Goal: Information Seeking & Learning: Learn about a topic

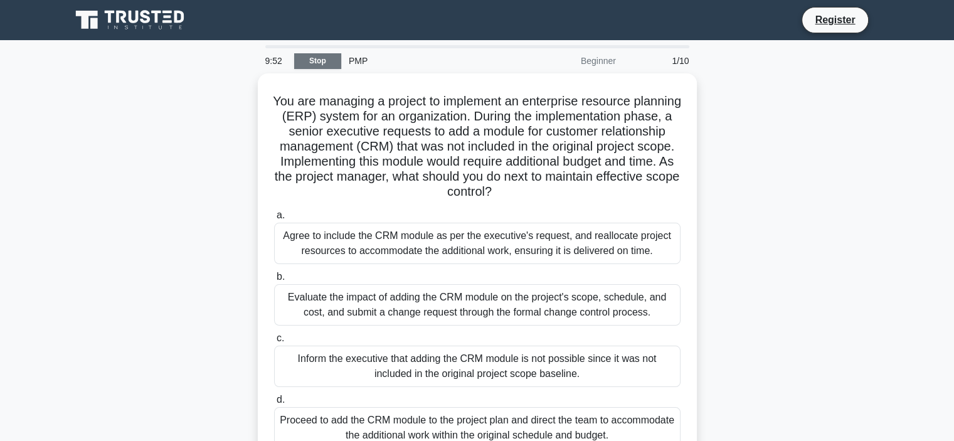
click at [321, 62] on link "Stop" at bounding box center [317, 61] width 47 height 16
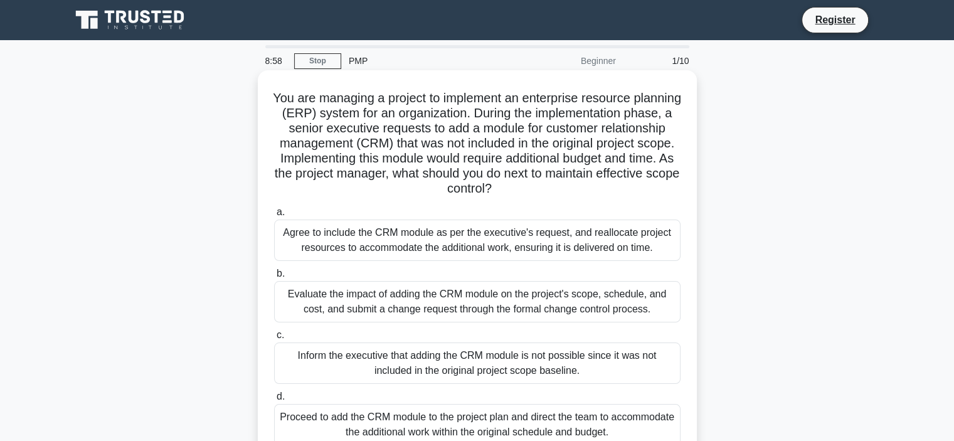
click at [345, 281] on div "Evaluate the impact of adding the CRM module on the project's scope, schedule, …" at bounding box center [477, 301] width 406 height 41
click at [274, 270] on input "b. Evaluate the impact of adding the CRM module on the project's scope, schedul…" at bounding box center [274, 274] width 0 height 8
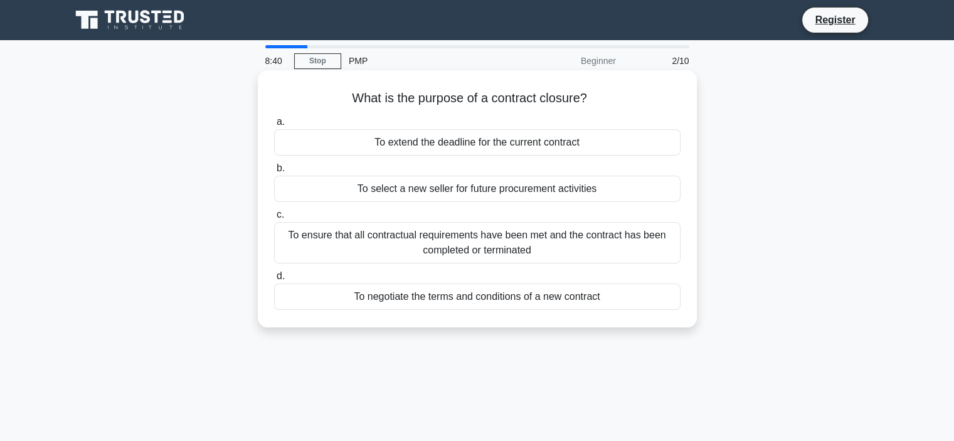
click at [367, 247] on div "To ensure that all contractual requirements have been met and the contract has …" at bounding box center [477, 242] width 406 height 41
click at [274, 219] on input "c. To ensure that all contractual requirements have been met and the contract h…" at bounding box center [274, 215] width 0 height 8
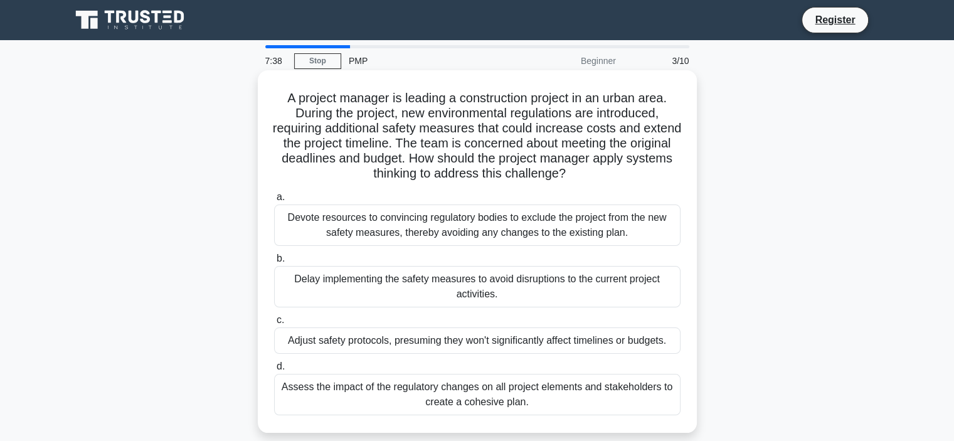
click at [374, 342] on div "Adjust safety protocols, presuming they won't significantly affect timelines or…" at bounding box center [477, 340] width 406 height 26
click at [274, 324] on input "c. Adjust safety protocols, presuming they won't significantly affect timelines…" at bounding box center [274, 320] width 0 height 8
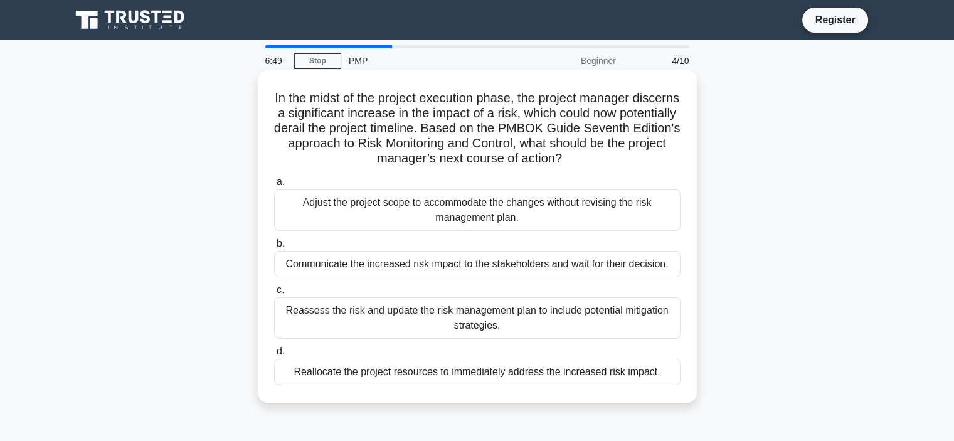
click at [350, 319] on div "Reassess the risk and update the risk management plan to include potential miti…" at bounding box center [477, 317] width 406 height 41
click at [274, 294] on input "c. Reassess the risk and update the risk management plan to include potential m…" at bounding box center [274, 290] width 0 height 8
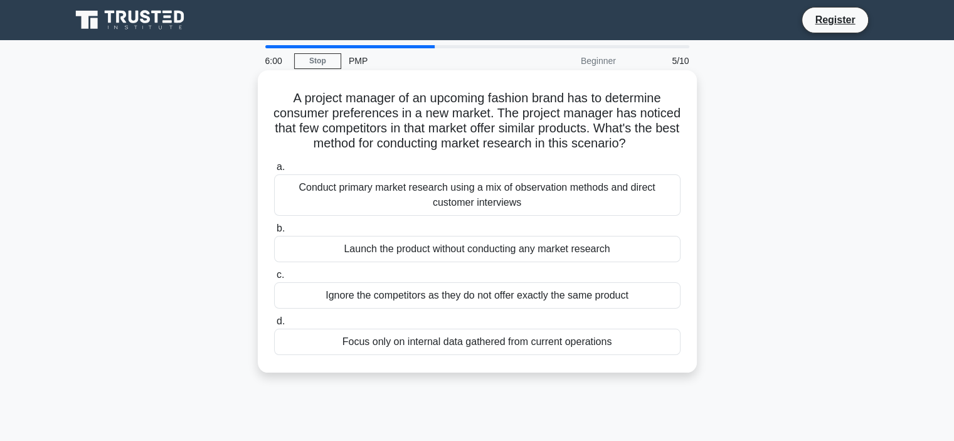
click at [414, 205] on div "Conduct primary market research using a mix of observation methods and direct c…" at bounding box center [477, 194] width 406 height 41
click at [274, 171] on input "a. Conduct primary market research using a mix of observation methods and direc…" at bounding box center [274, 167] width 0 height 8
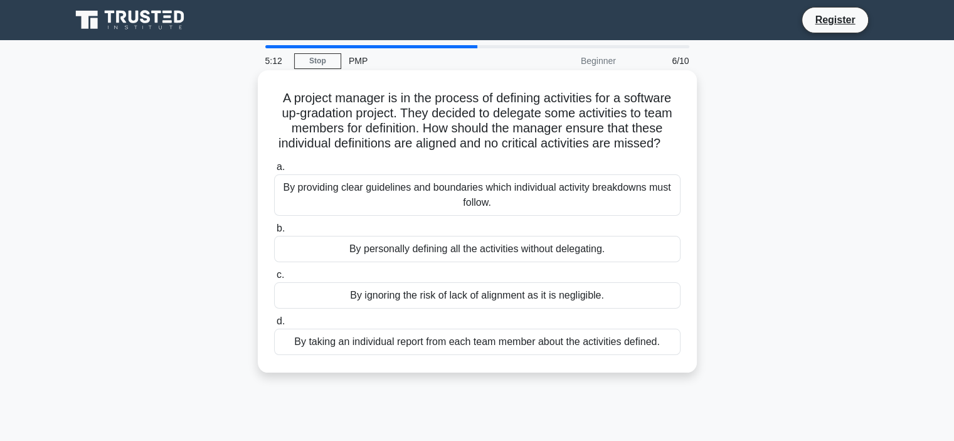
click at [381, 216] on div "By providing clear guidelines and boundaries which individual activity breakdow…" at bounding box center [477, 194] width 406 height 41
click at [274, 171] on input "a. By providing clear guidelines and boundaries which individual activity break…" at bounding box center [274, 167] width 0 height 8
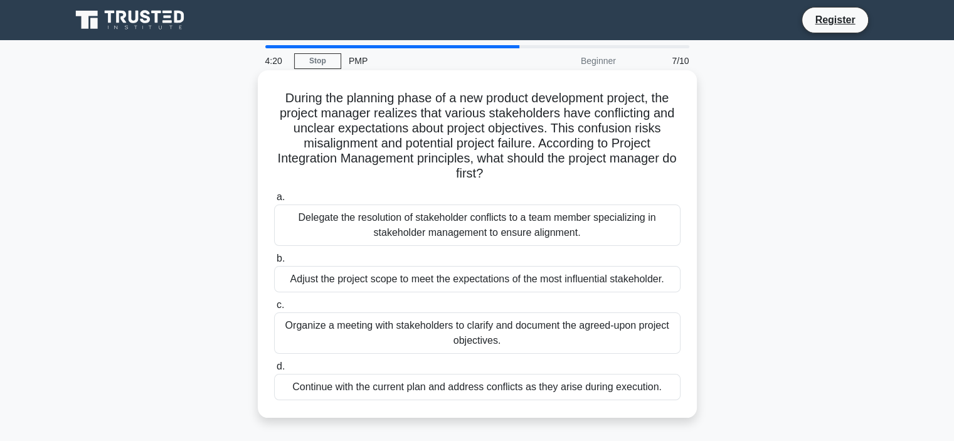
click at [399, 335] on div "Organize a meeting with stakeholders to clarify and document the agreed-upon pr…" at bounding box center [477, 332] width 406 height 41
click at [274, 309] on input "c. Organize a meeting with stakeholders to clarify and document the agreed-upon…" at bounding box center [274, 305] width 0 height 8
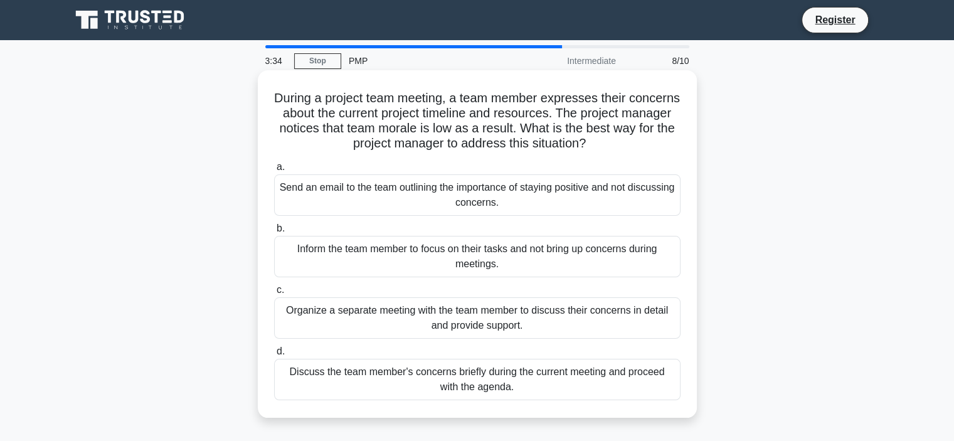
click at [397, 325] on div "Organize a separate meeting with the team member to discuss their concerns in d…" at bounding box center [477, 317] width 406 height 41
click at [274, 294] on input "c. Organize a separate meeting with the team member to discuss their concerns i…" at bounding box center [274, 290] width 0 height 8
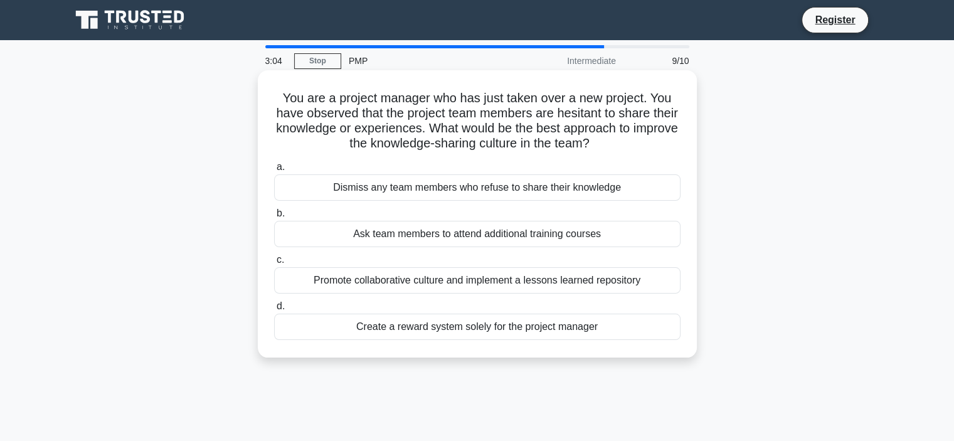
click at [392, 288] on div "Promote collaborative culture and implement a lessons learned repository" at bounding box center [477, 280] width 406 height 26
click at [274, 264] on input "c. Promote collaborative culture and implement a lessons learned repository" at bounding box center [274, 260] width 0 height 8
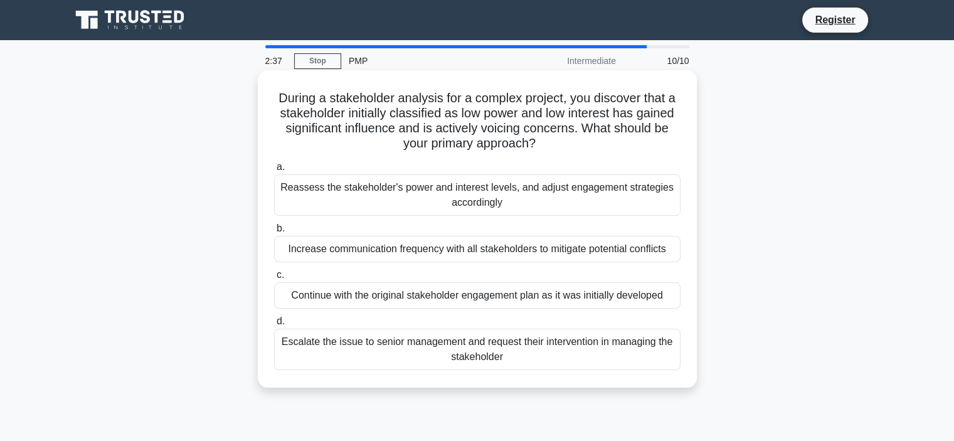
click at [384, 199] on div "Reassess the stakeholder's power and interest levels, and adjust engagement str…" at bounding box center [477, 194] width 406 height 41
click at [274, 171] on input "a. Reassess the stakeholder's power and interest levels, and adjust engagement …" at bounding box center [274, 167] width 0 height 8
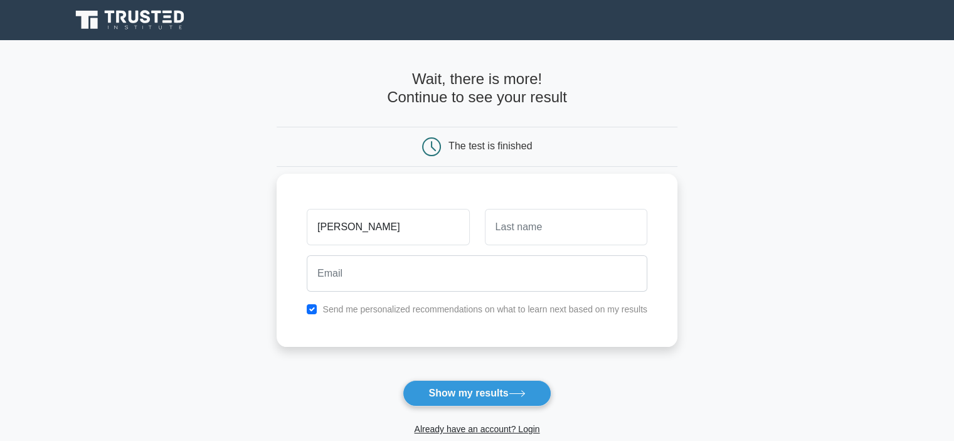
type input "[PERSON_NAME]"
type input "Hossain"
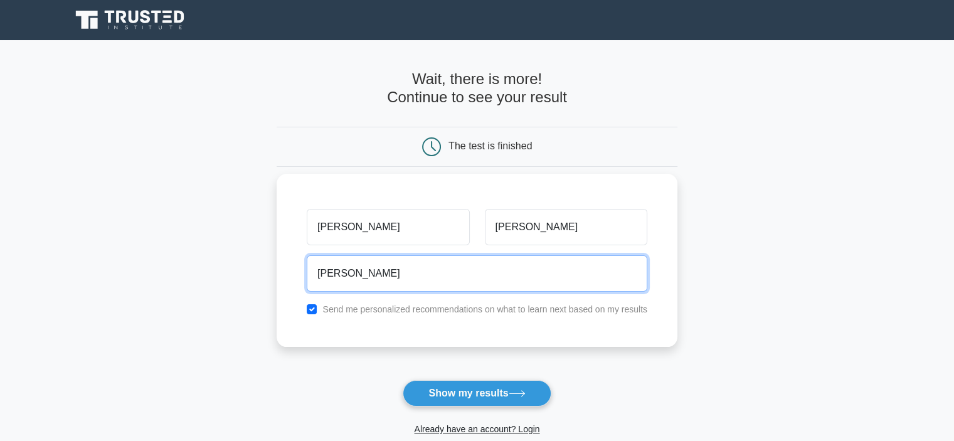
type input "zakiradn22@gmail.com"
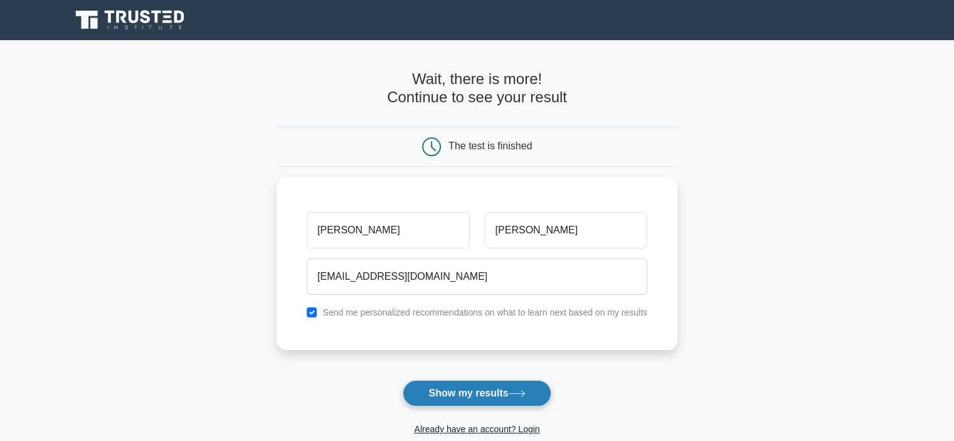
click at [471, 394] on button "Show my results" at bounding box center [476, 393] width 148 height 26
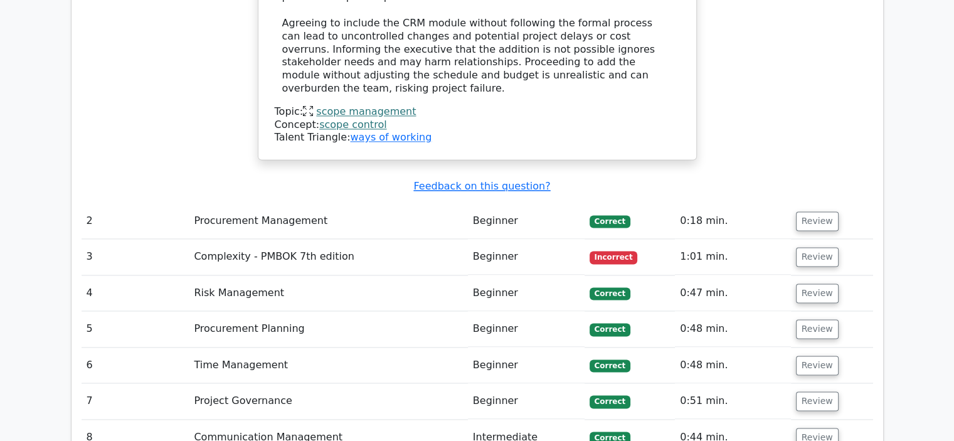
scroll to position [1755, 0]
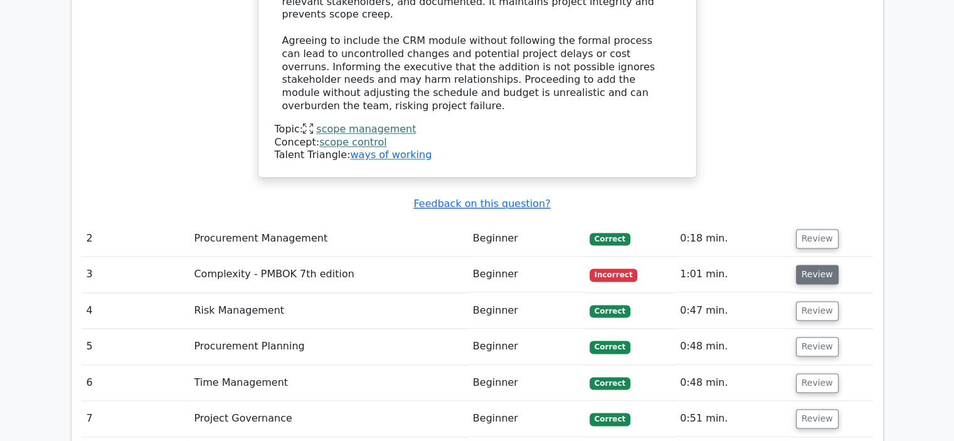
click at [812, 265] on button "Review" at bounding box center [817, 274] width 43 height 19
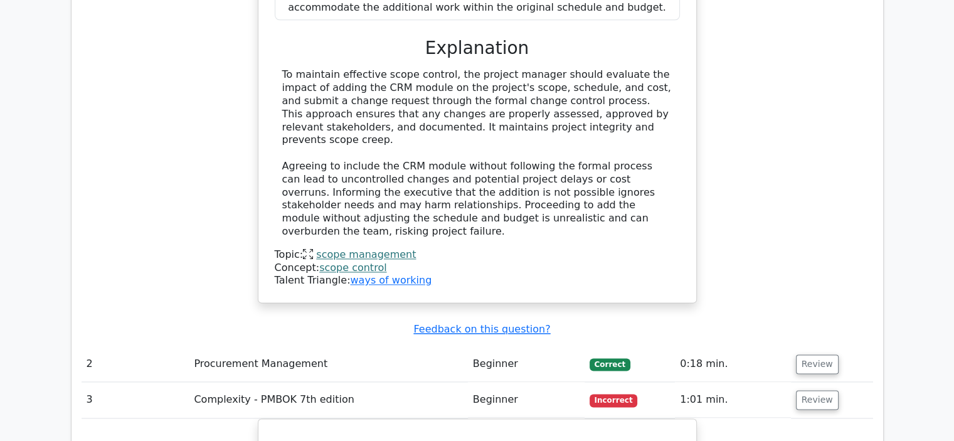
scroll to position [1630, 0]
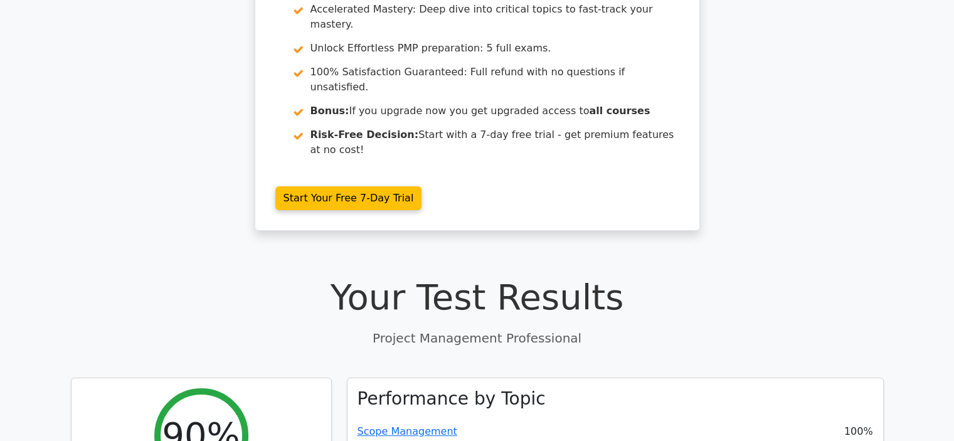
scroll to position [439, 0]
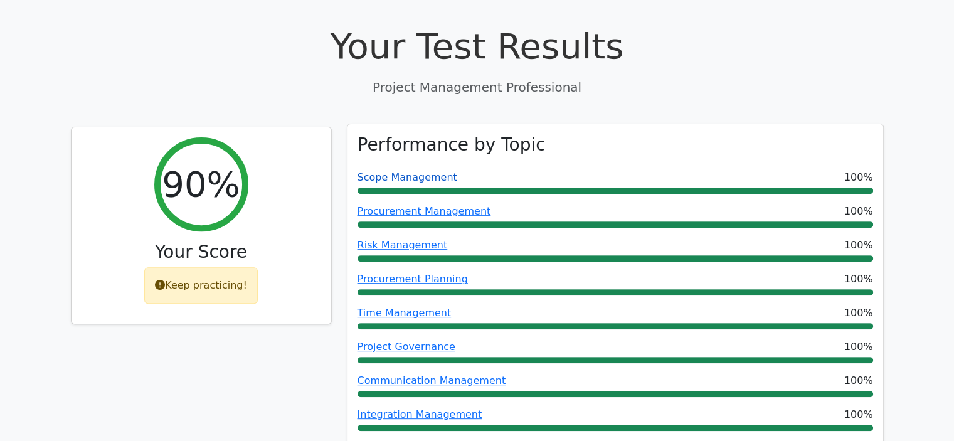
click at [396, 171] on link "Scope Management" at bounding box center [407, 177] width 100 height 12
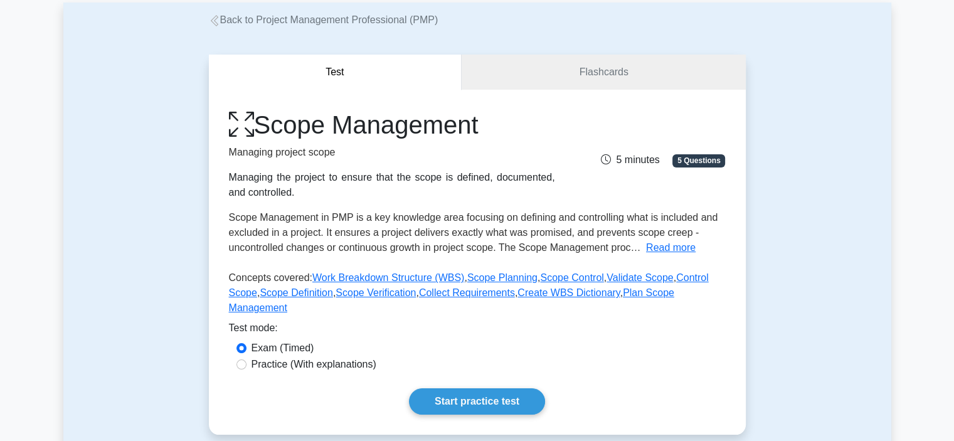
scroll to position [63, 0]
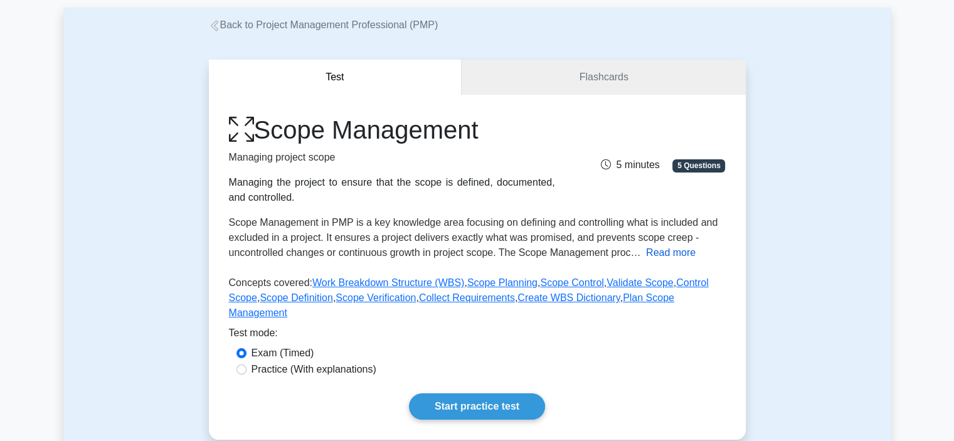
click at [669, 250] on button "Read more" at bounding box center [671, 252] width 50 height 15
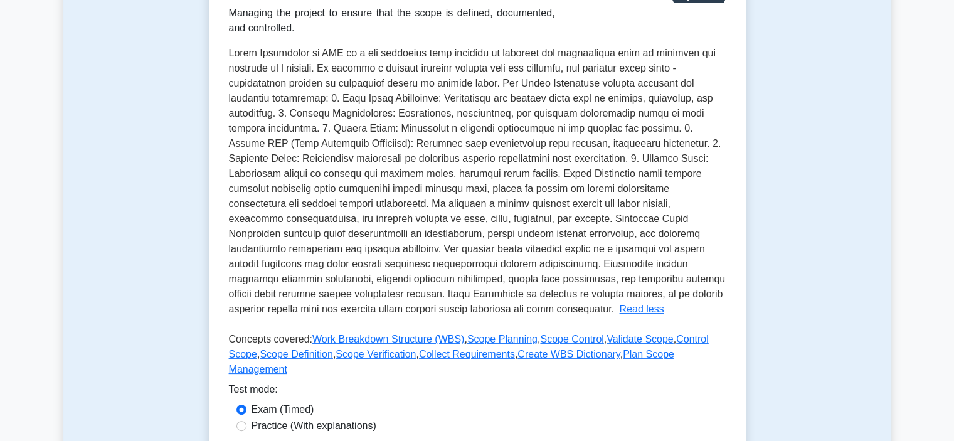
scroll to position [313, 0]
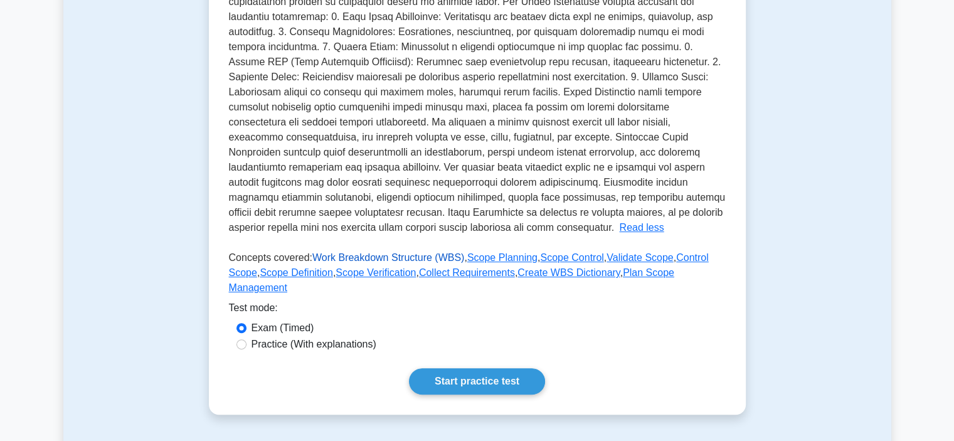
click at [411, 257] on link "Work Breakdown Structure (WBS)" at bounding box center [388, 257] width 152 height 11
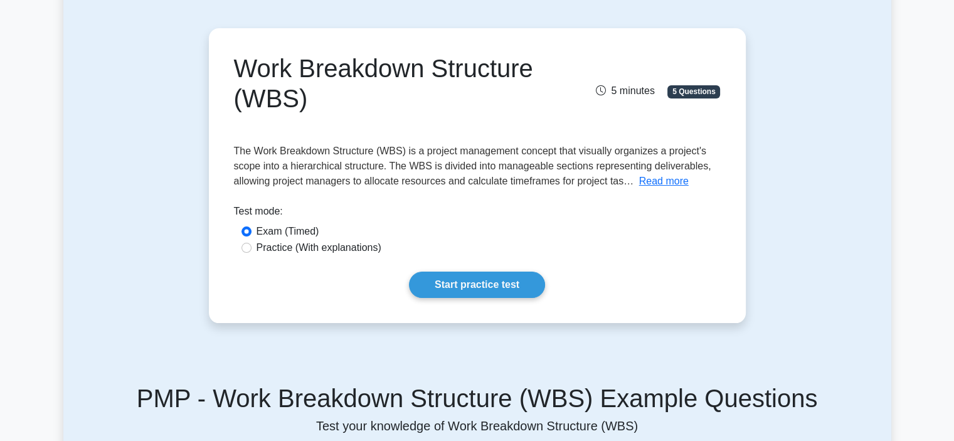
scroll to position [188, 0]
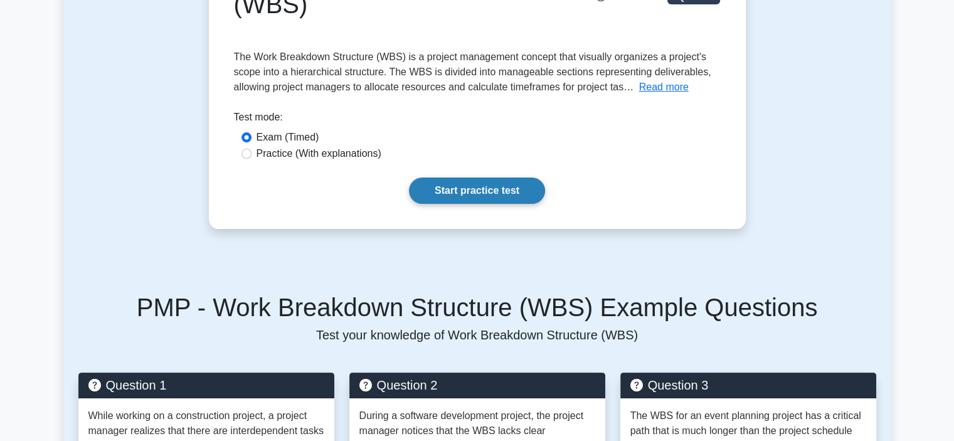
click at [443, 197] on link "Start practice test" at bounding box center [477, 190] width 136 height 26
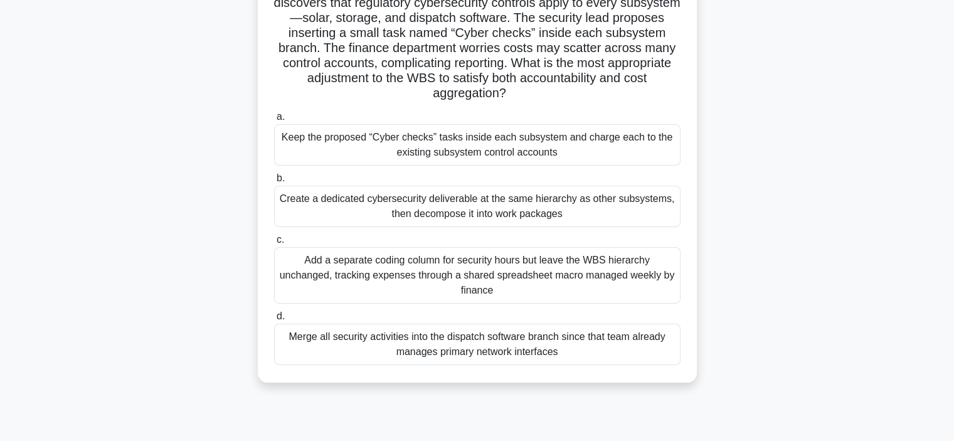
scroll to position [63, 0]
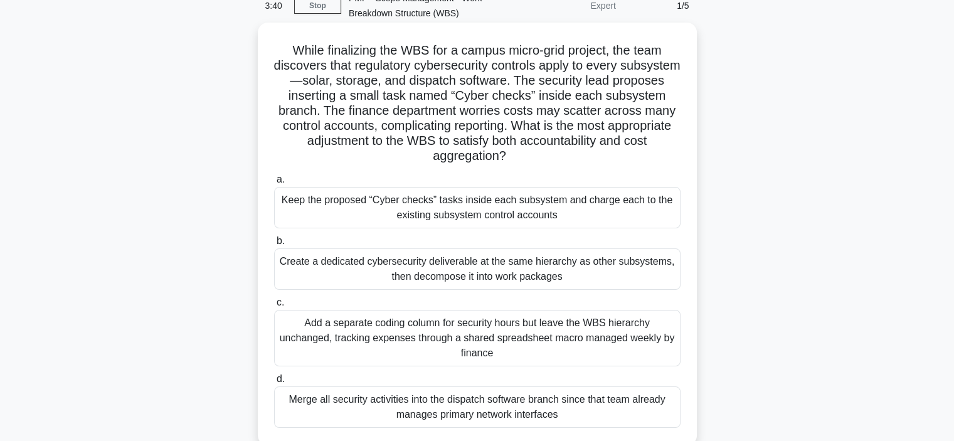
click at [359, 271] on div "Create a dedicated cybersecurity deliverable at the same hierarchy as other sub…" at bounding box center [477, 268] width 406 height 41
click at [274, 245] on input "b. Create a dedicated cybersecurity deliverable at the same hierarchy as other …" at bounding box center [274, 241] width 0 height 8
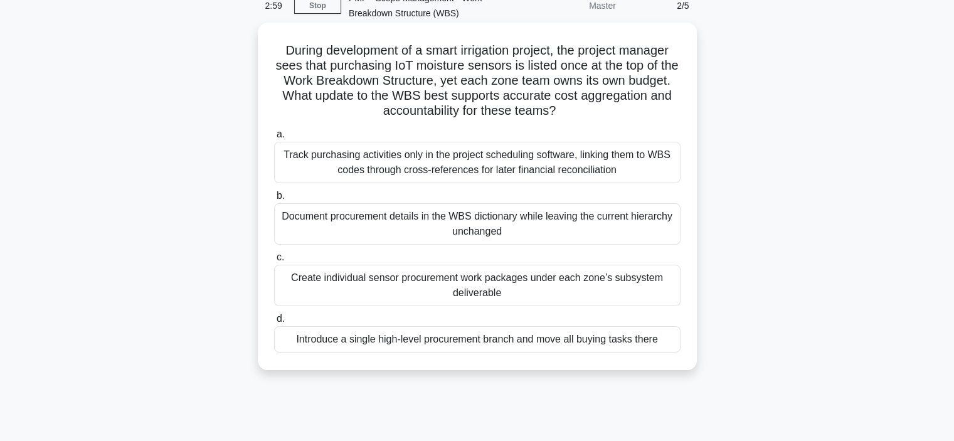
click at [374, 169] on div "Track purchasing activities only in the project scheduling software, linking th…" at bounding box center [477, 162] width 406 height 41
click at [274, 139] on input "a. Track purchasing activities only in the project scheduling software, linking…" at bounding box center [274, 134] width 0 height 8
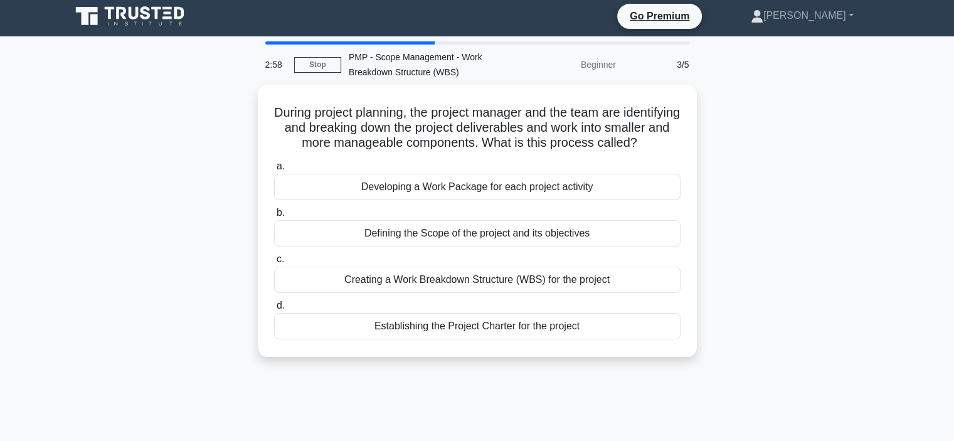
scroll to position [0, 0]
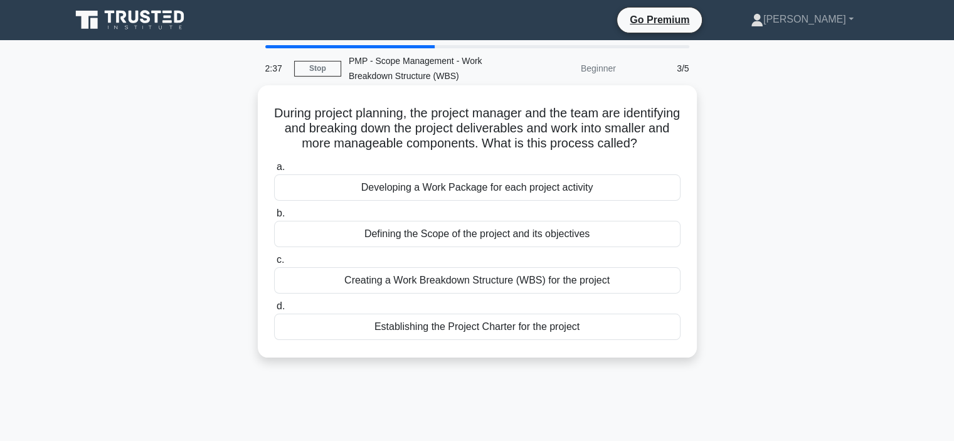
click at [455, 293] on div "Creating a Work Breakdown Structure (WBS) for the project" at bounding box center [477, 280] width 406 height 26
click at [274, 264] on input "c. Creating a Work Breakdown Structure (WBS) for the project" at bounding box center [274, 260] width 0 height 8
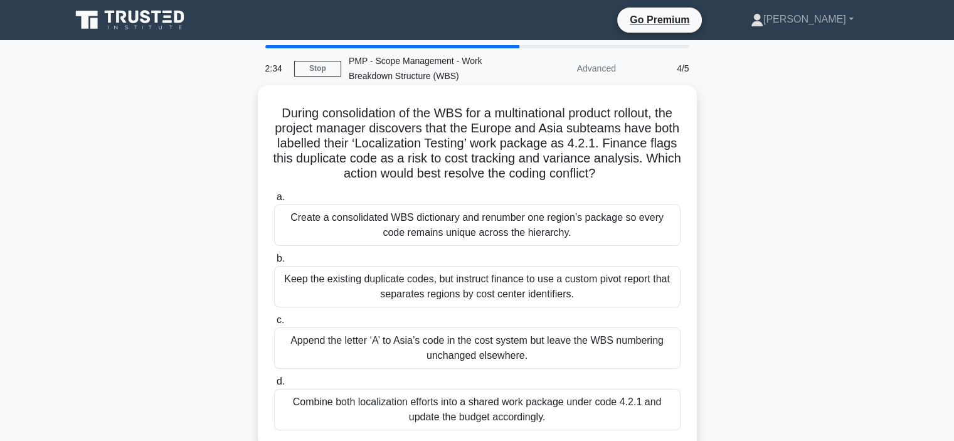
click at [450, 329] on div "Append the letter ‘A’ to Asia’s code in the cost system but leave the WBS numbe…" at bounding box center [477, 347] width 406 height 41
click at [274, 324] on input "c. Append the letter ‘A’ to Asia’s code in the cost system but leave the WBS nu…" at bounding box center [274, 320] width 0 height 8
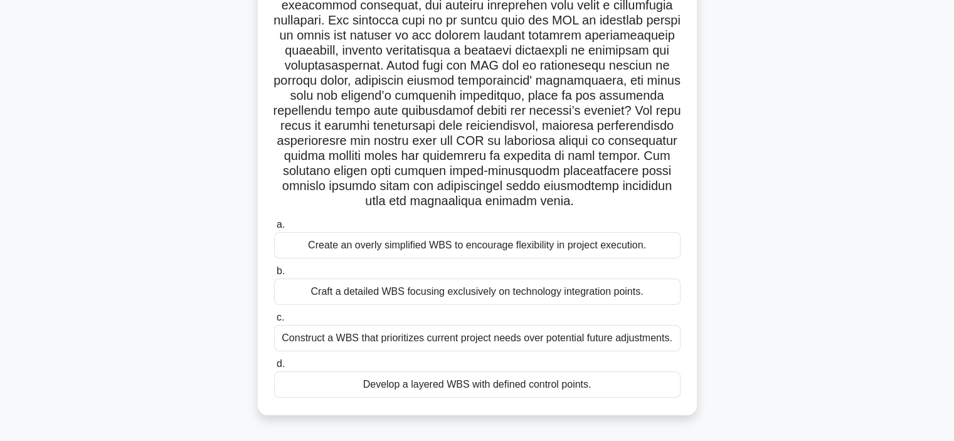
scroll to position [236, 0]
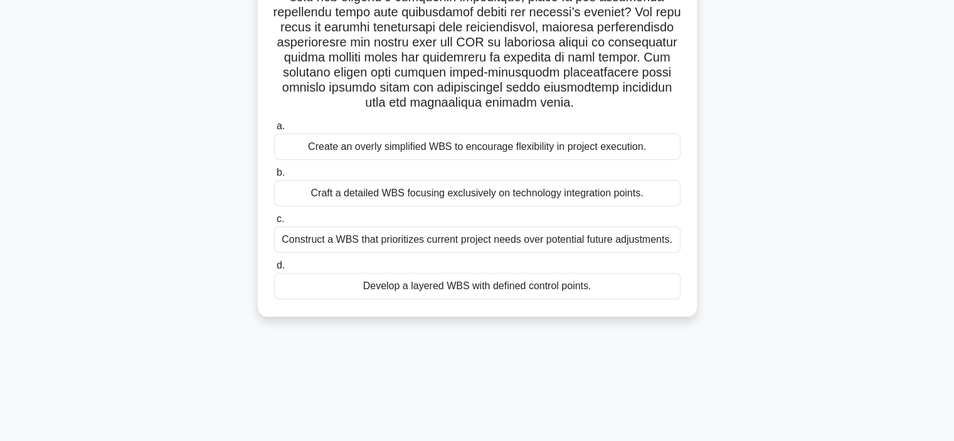
click at [412, 236] on div "Construct a WBS that prioritizes current project needs over potential future ad…" at bounding box center [477, 239] width 406 height 26
click at [274, 223] on input "c. Construct a WBS that prioritizes current project needs over potential future…" at bounding box center [274, 219] width 0 height 8
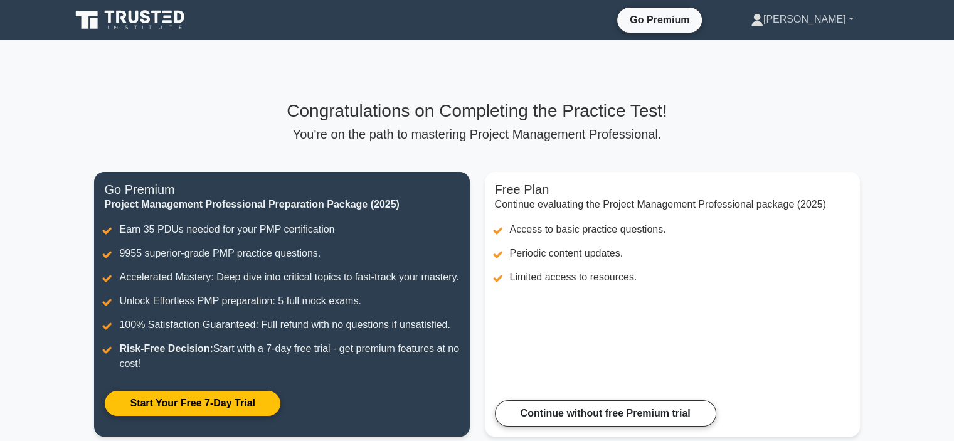
click at [839, 13] on link "[PERSON_NAME]" at bounding box center [801, 19] width 163 height 25
click at [464, 76] on div "Congratulations on Completing the Practice Test! You're on the path to masterin…" at bounding box center [477, 275] width 780 height 471
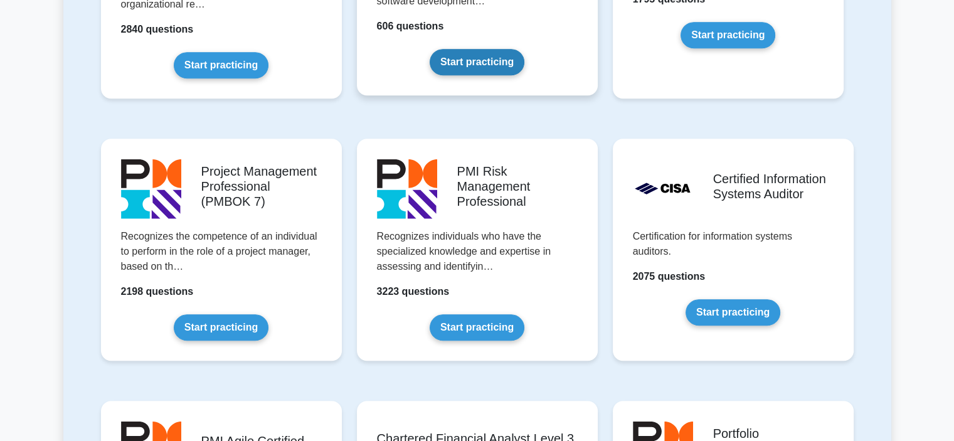
scroll to position [940, 0]
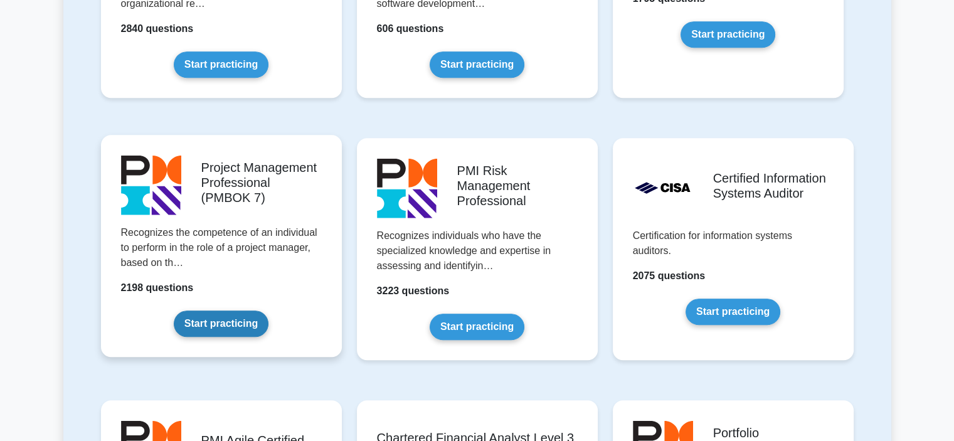
click at [209, 325] on link "Start practicing" at bounding box center [221, 323] width 95 height 26
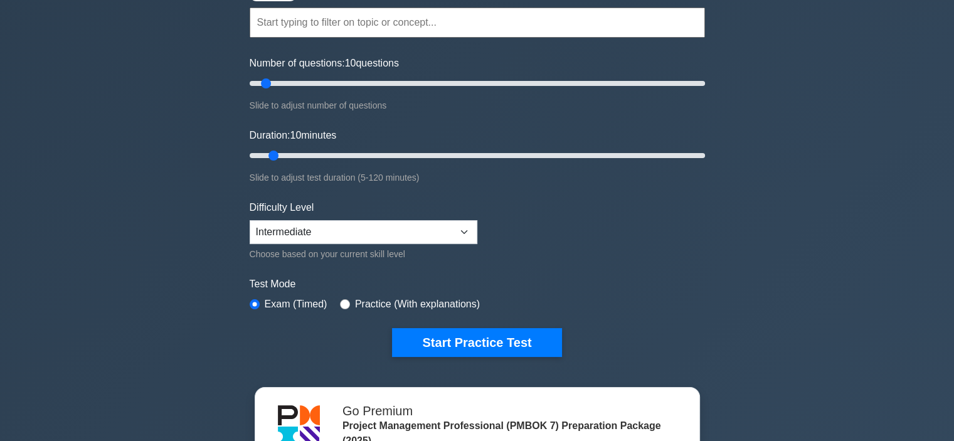
scroll to position [188, 0]
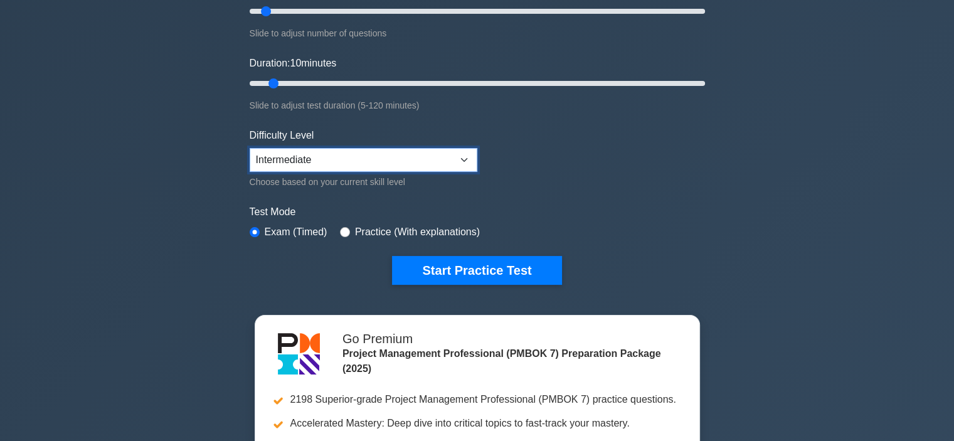
click at [362, 155] on select "Beginner Intermediate Expert" at bounding box center [364, 160] width 228 height 24
click at [250, 148] on select "Beginner Intermediate Expert" at bounding box center [364, 160] width 228 height 24
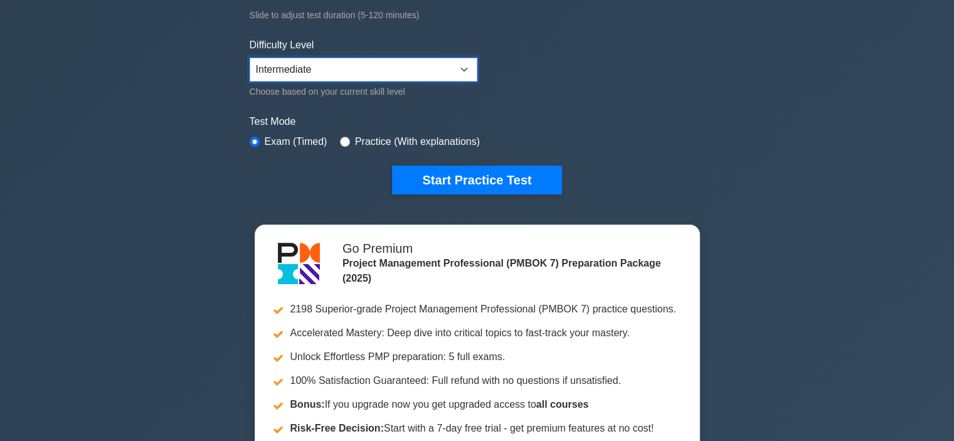
scroll to position [376, 0]
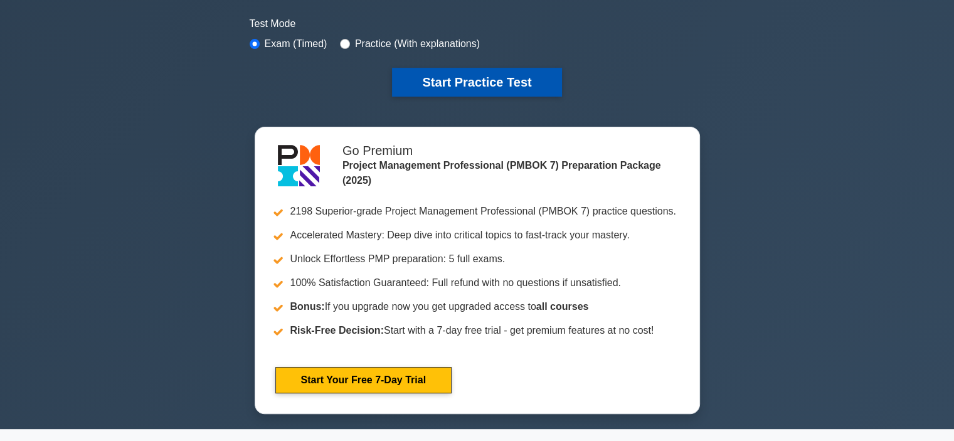
click at [460, 76] on button "Start Practice Test" at bounding box center [476, 82] width 169 height 29
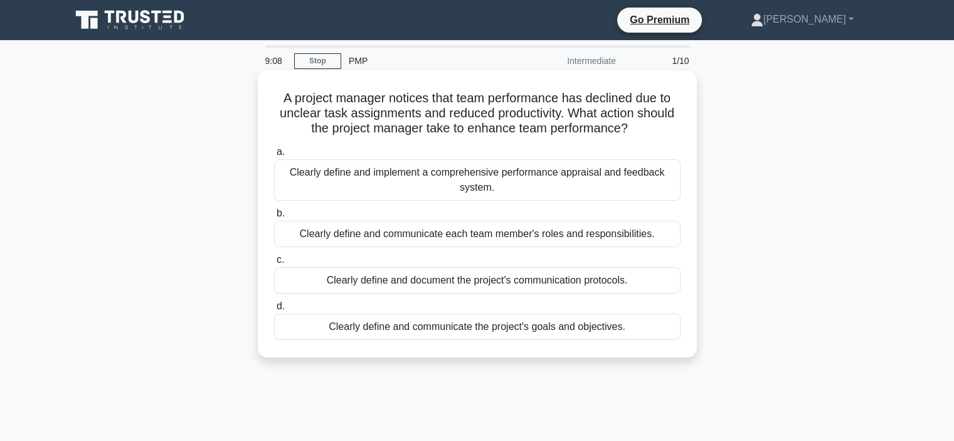
click at [426, 238] on div "Clearly define and communicate each team member's roles and responsibilities." at bounding box center [477, 234] width 406 height 26
click at [274, 218] on input "b. Clearly define and communicate each team member's roles and responsibilities." at bounding box center [274, 213] width 0 height 8
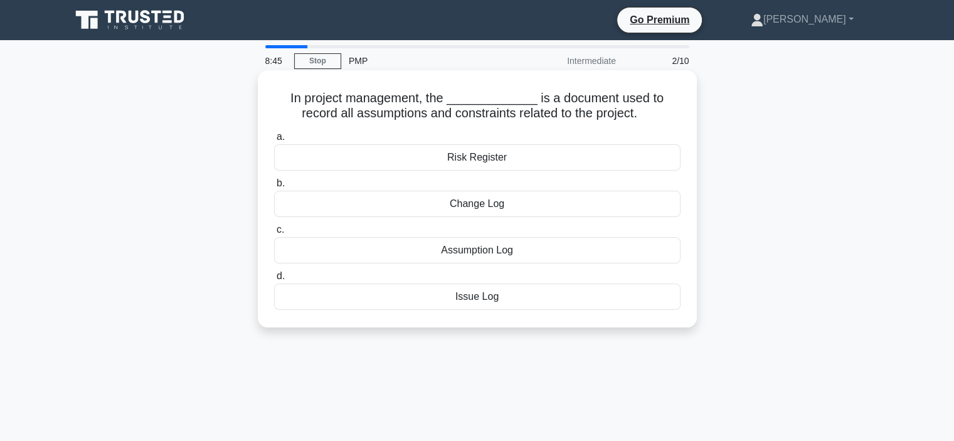
click at [498, 302] on div "Issue Log" at bounding box center [477, 296] width 406 height 26
click at [274, 280] on input "d. Issue Log" at bounding box center [274, 276] width 0 height 8
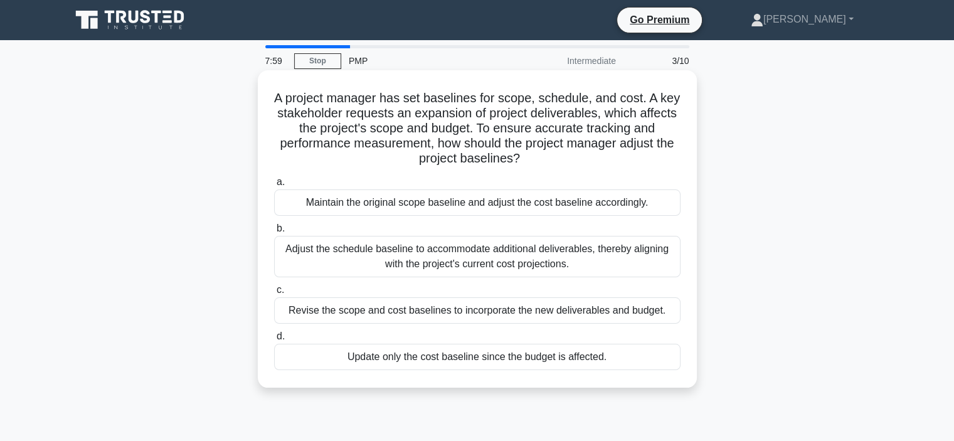
click at [464, 310] on div "Revise the scope and cost baselines to incorporate the new deliverables and bud…" at bounding box center [477, 310] width 406 height 26
click at [274, 294] on input "c. Revise the scope and cost baselines to incorporate the new deliverables and …" at bounding box center [274, 290] width 0 height 8
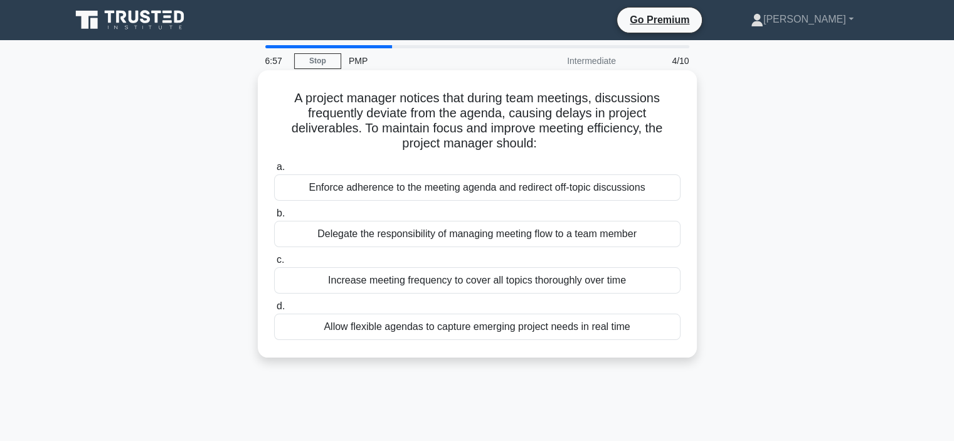
click at [491, 233] on div "Delegate the responsibility of managing meeting flow to a team member" at bounding box center [477, 234] width 406 height 26
click at [274, 218] on input "b. Delegate the responsibility of managing meeting flow to a team member" at bounding box center [274, 213] width 0 height 8
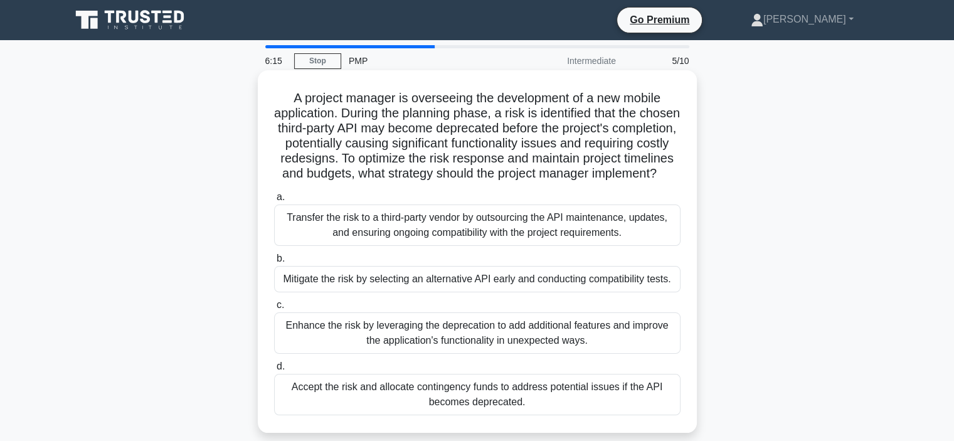
scroll to position [63, 0]
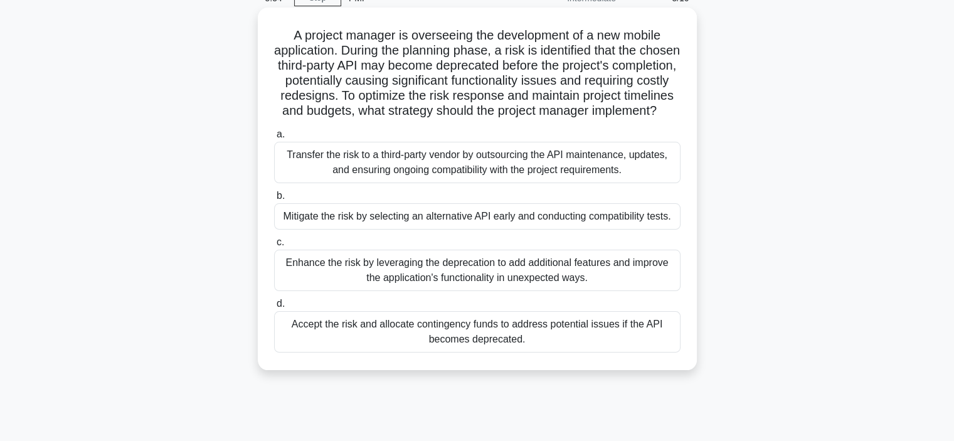
click at [471, 228] on div "Mitigate the risk by selecting an alternative API early and conducting compatib…" at bounding box center [477, 216] width 406 height 26
click at [274, 200] on input "b. Mitigate the risk by selecting an alternative API early and conducting compa…" at bounding box center [274, 196] width 0 height 8
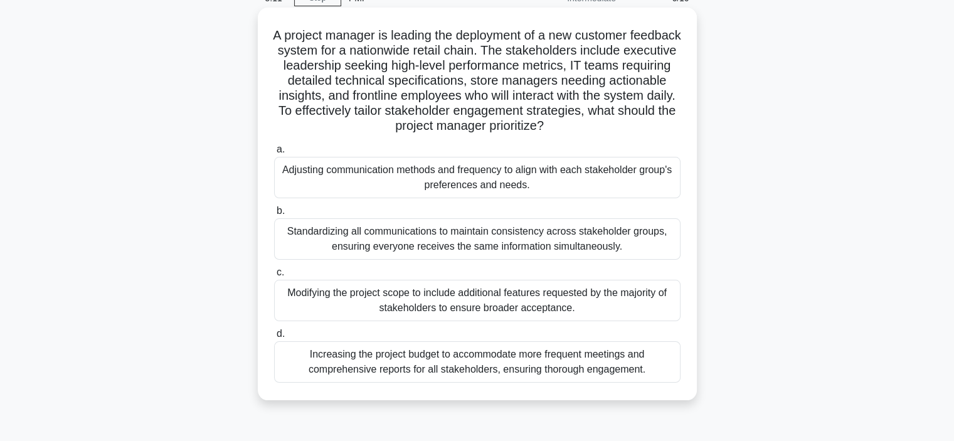
click at [475, 240] on div "Standardizing all communications to maintain consistency across stakeholder gro…" at bounding box center [477, 238] width 406 height 41
click at [274, 215] on input "b. Standardizing all communications to maintain consistency across stakeholder …" at bounding box center [274, 211] width 0 height 8
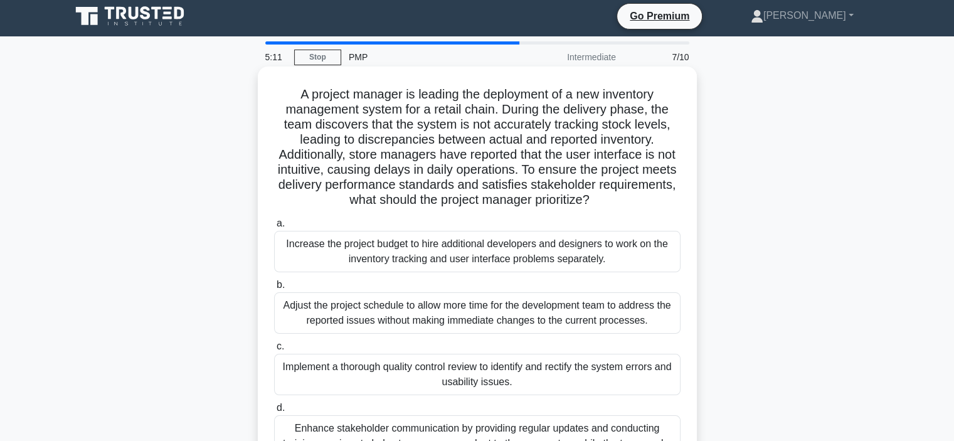
scroll to position [0, 0]
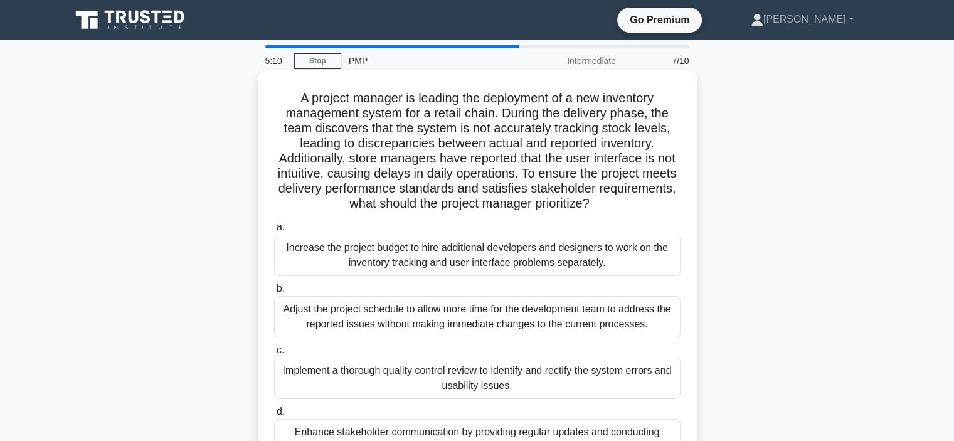
click at [470, 394] on div "Implement a thorough quality control review to identify and rectify the system …" at bounding box center [477, 377] width 406 height 41
click at [274, 354] on input "c. Implement a thorough quality control review to identify and rectify the syst…" at bounding box center [274, 350] width 0 height 8
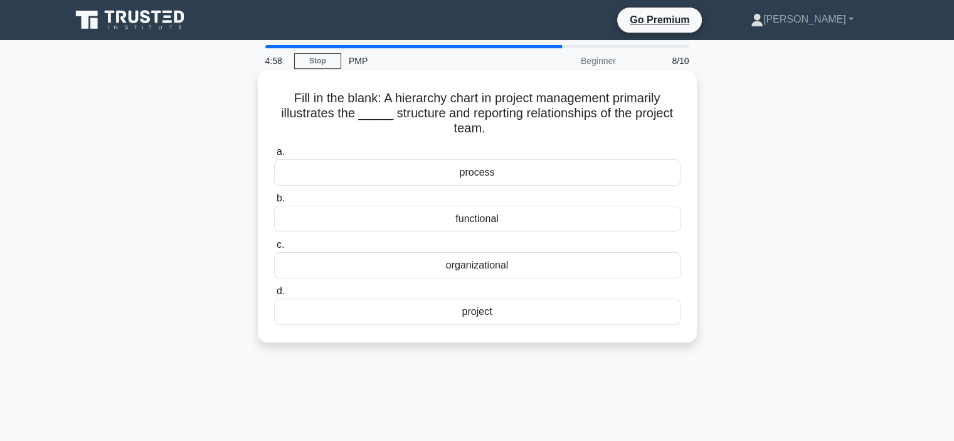
click at [488, 219] on div "functional" at bounding box center [477, 219] width 406 height 26
click at [274, 202] on input "b. functional" at bounding box center [274, 198] width 0 height 8
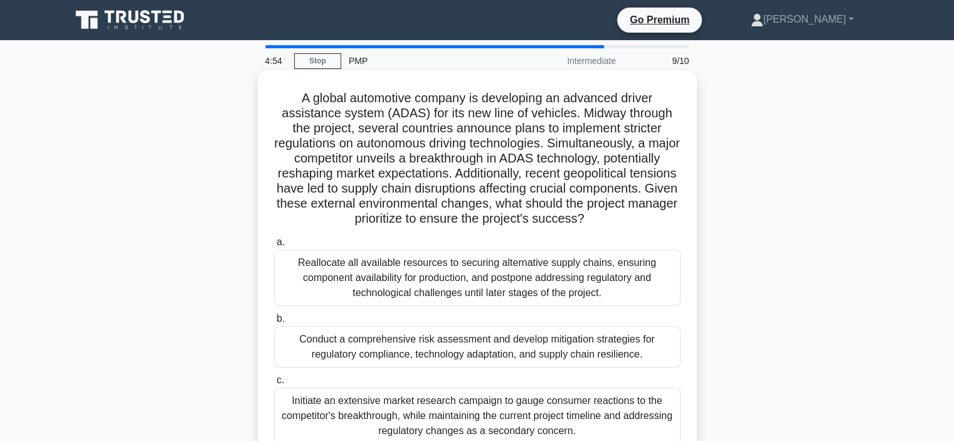
click at [454, 367] on div "Conduct a comprehensive risk assessment and develop mitigation strategies for r…" at bounding box center [477, 346] width 406 height 41
click at [274, 323] on input "b. Conduct a comprehensive risk assessment and develop mitigation strategies fo…" at bounding box center [274, 319] width 0 height 8
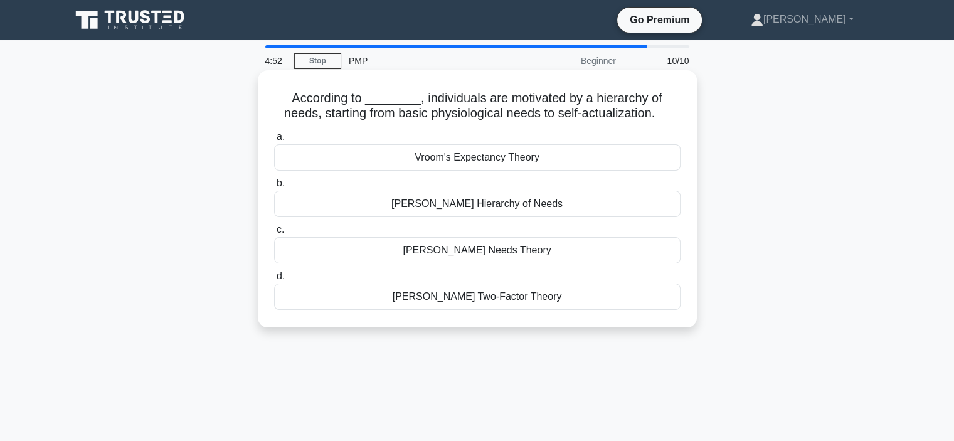
click at [476, 209] on div "Maslow's Hierarchy of Needs" at bounding box center [477, 204] width 406 height 26
click at [274, 187] on input "b. Maslow's Hierarchy of Needs" at bounding box center [274, 183] width 0 height 8
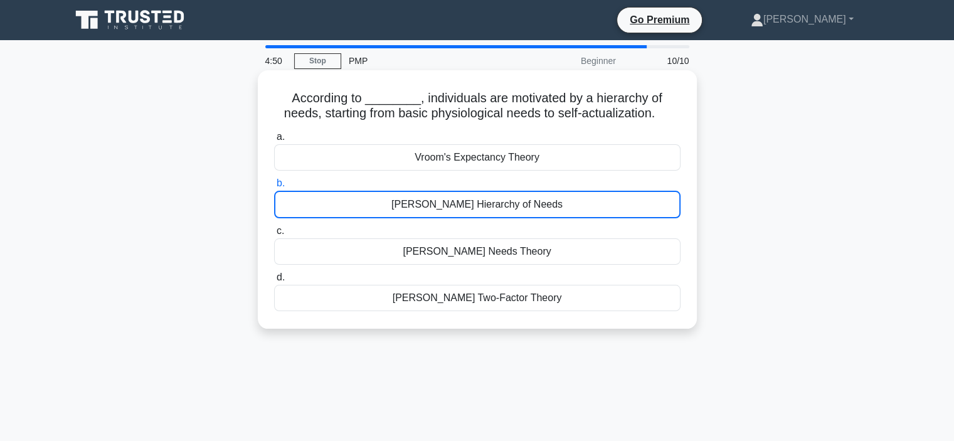
scroll to position [48, 0]
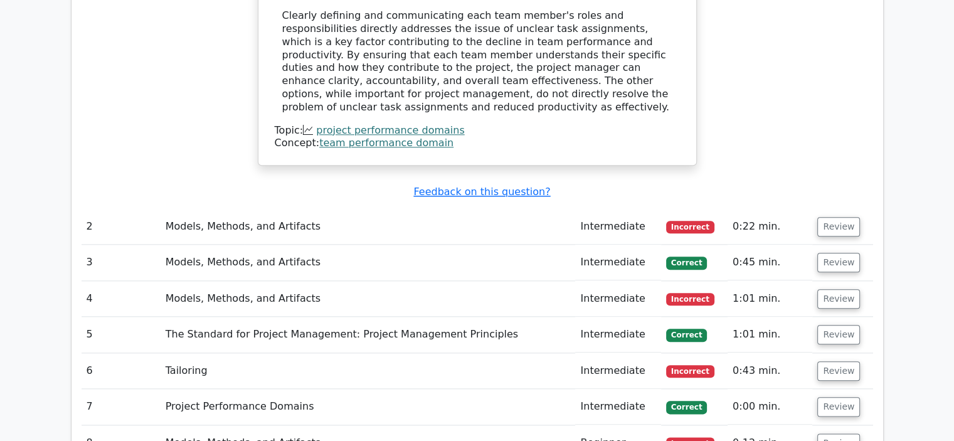
scroll to position [1379, 0]
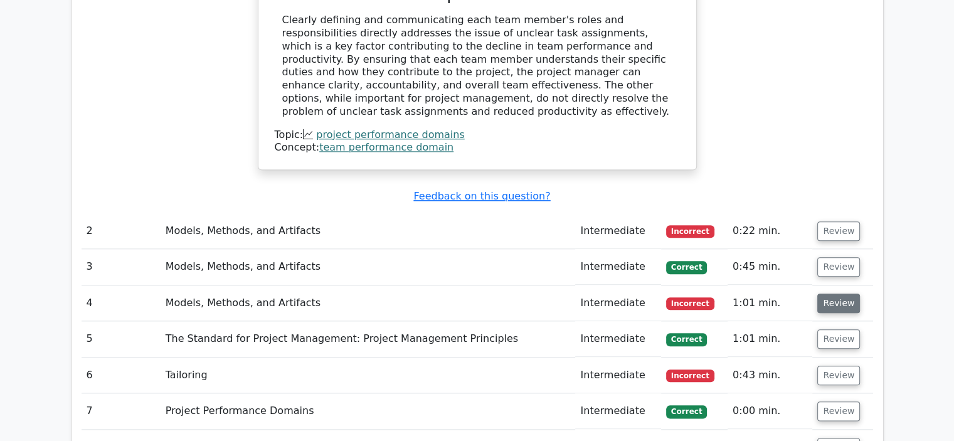
click at [833, 293] on button "Review" at bounding box center [838, 302] width 43 height 19
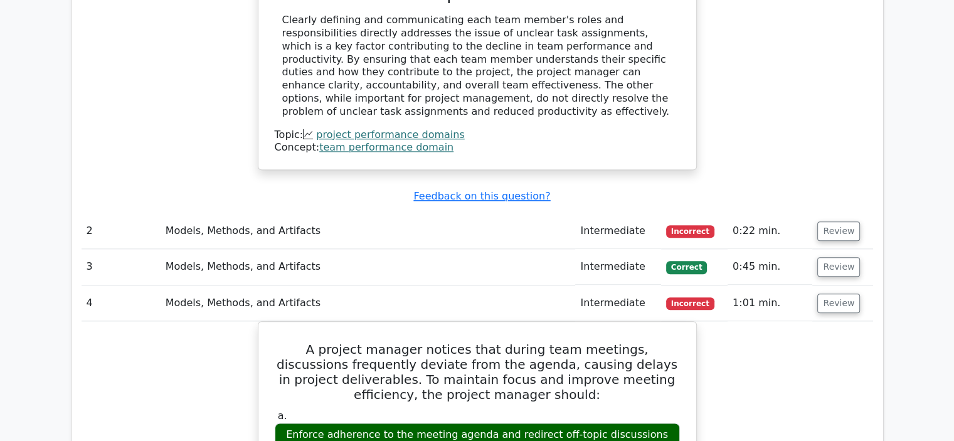
click at [831, 293] on button "Review" at bounding box center [838, 302] width 43 height 19
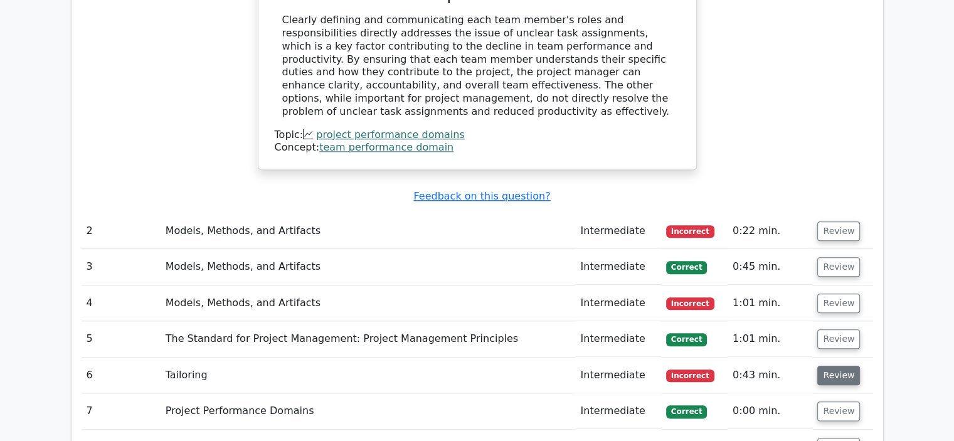
click at [828, 365] on button "Review" at bounding box center [838, 374] width 43 height 19
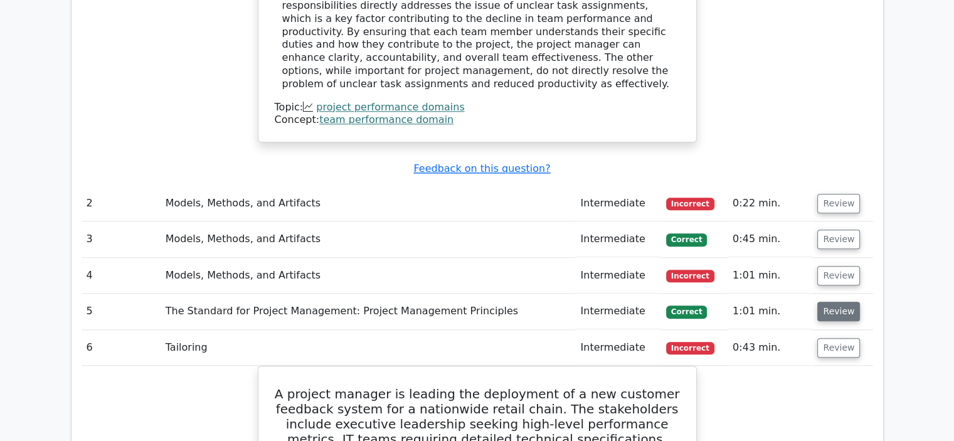
scroll to position [1254, 0]
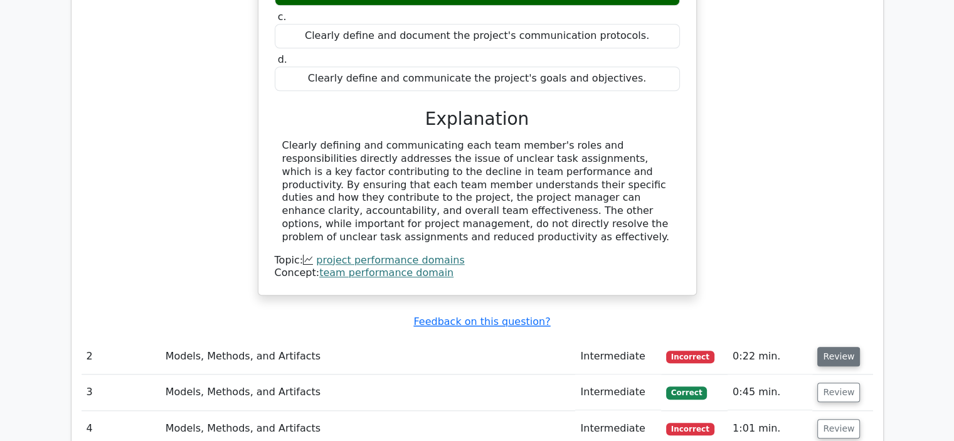
click at [825, 347] on button "Review" at bounding box center [838, 356] width 43 height 19
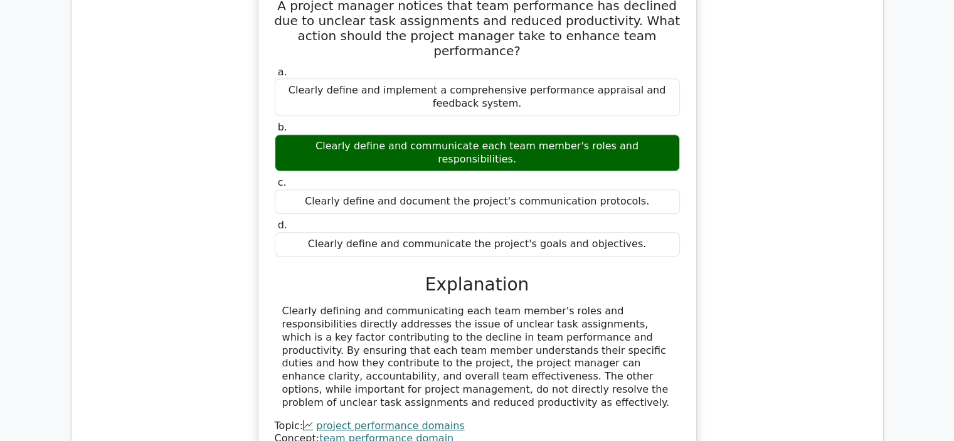
scroll to position [1003, 0]
